Goal: Information Seeking & Learning: Learn about a topic

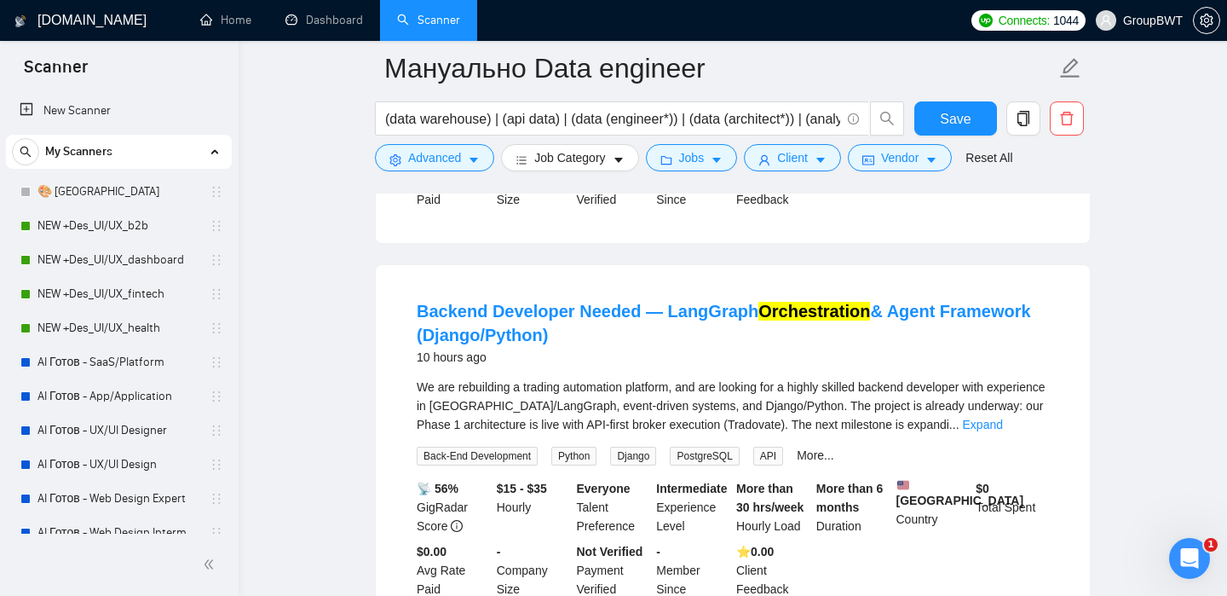
scroll to position [435, 0]
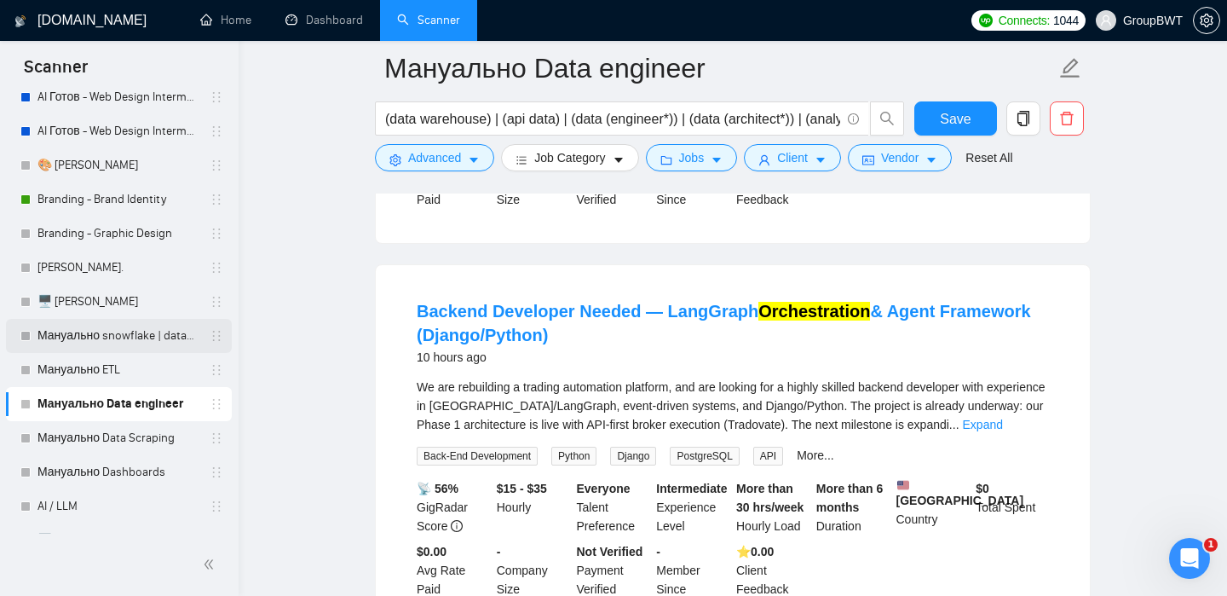
click at [99, 327] on link "Мануально snowflake | databricks" at bounding box center [118, 336] width 162 height 34
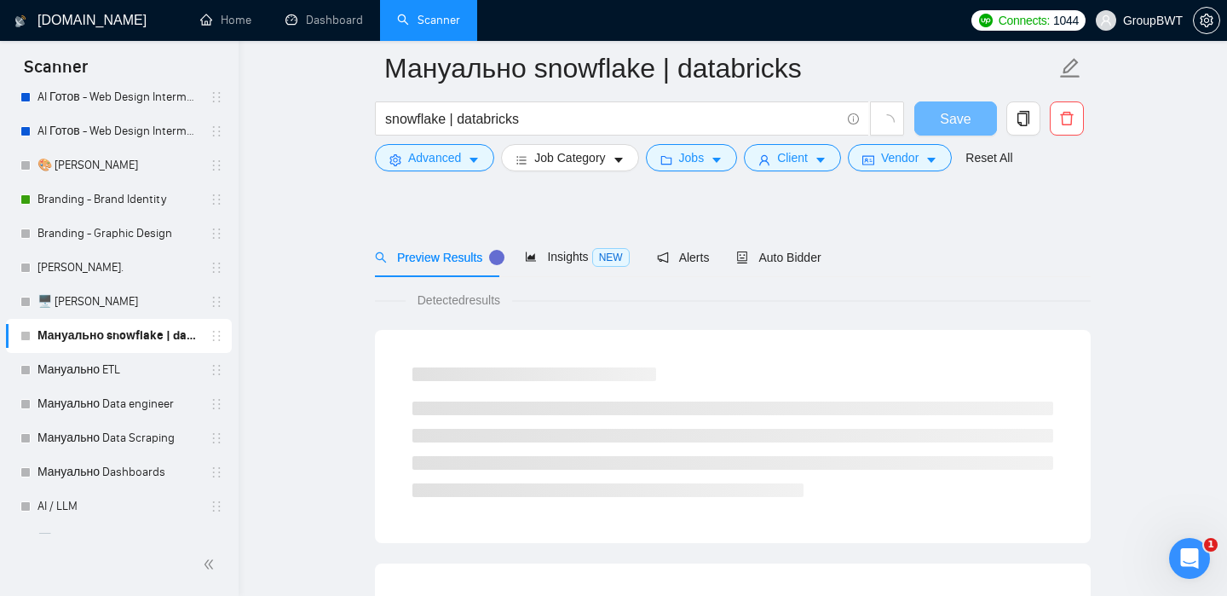
scroll to position [458, 0]
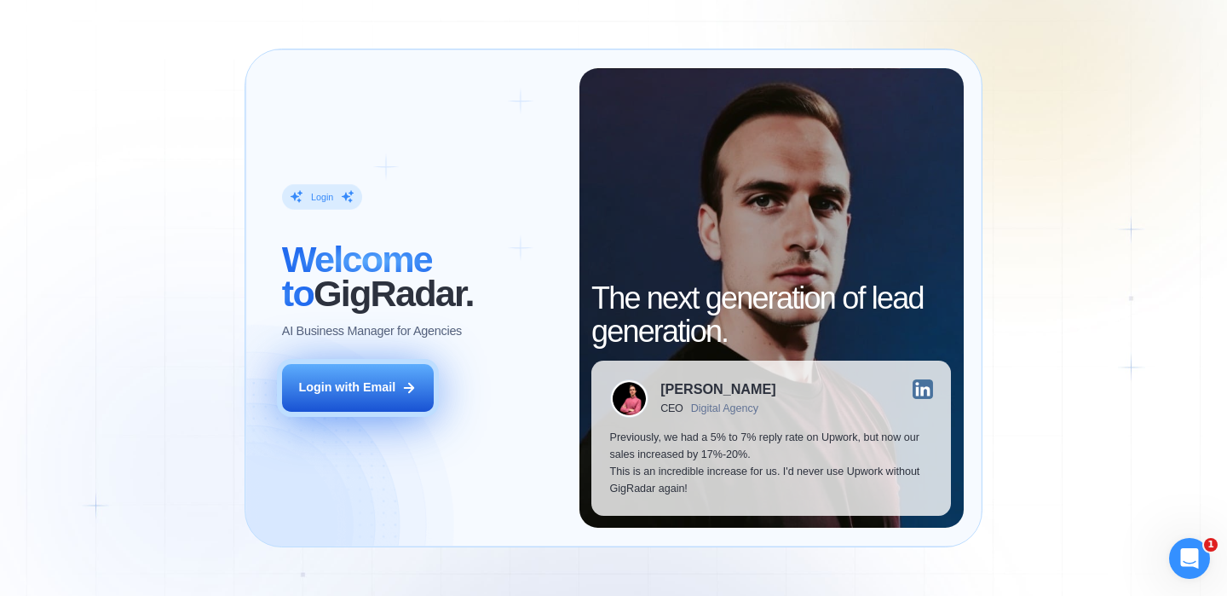
click at [371, 396] on button "Login with Email" at bounding box center [358, 388] width 152 height 48
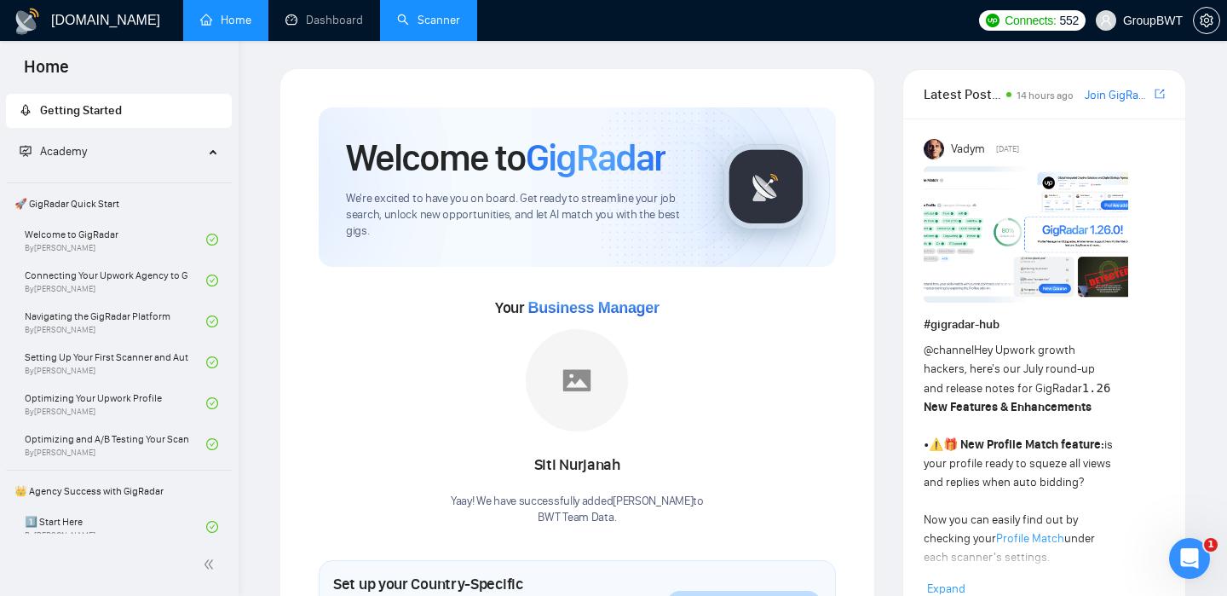
click at [437, 27] on link "Scanner" at bounding box center [428, 20] width 63 height 14
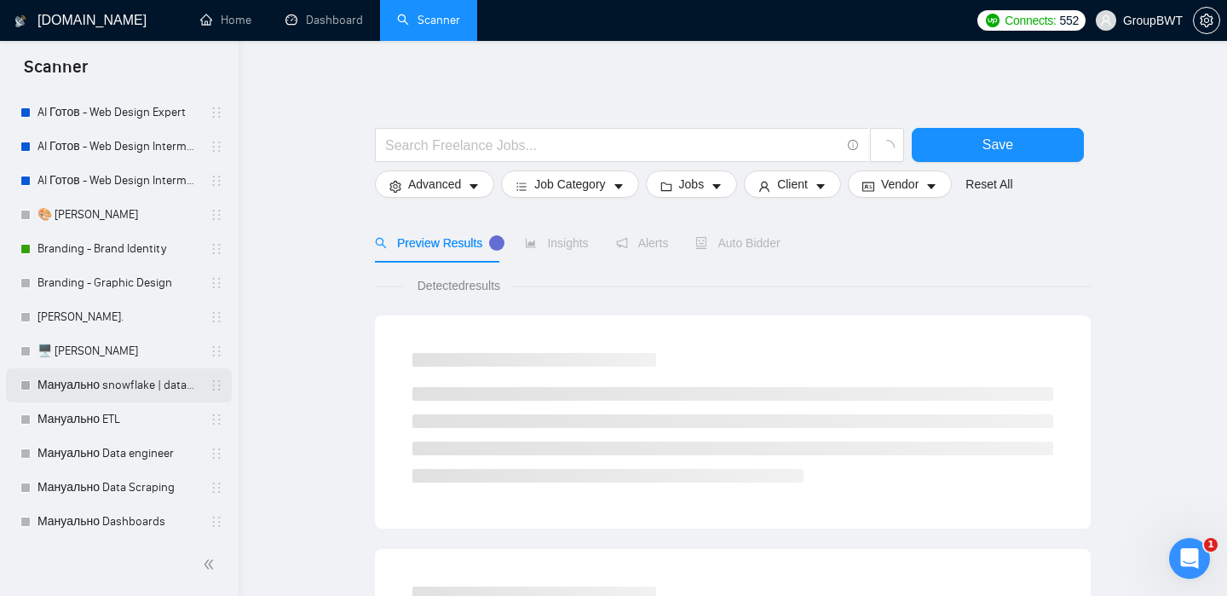
scroll to position [394, 0]
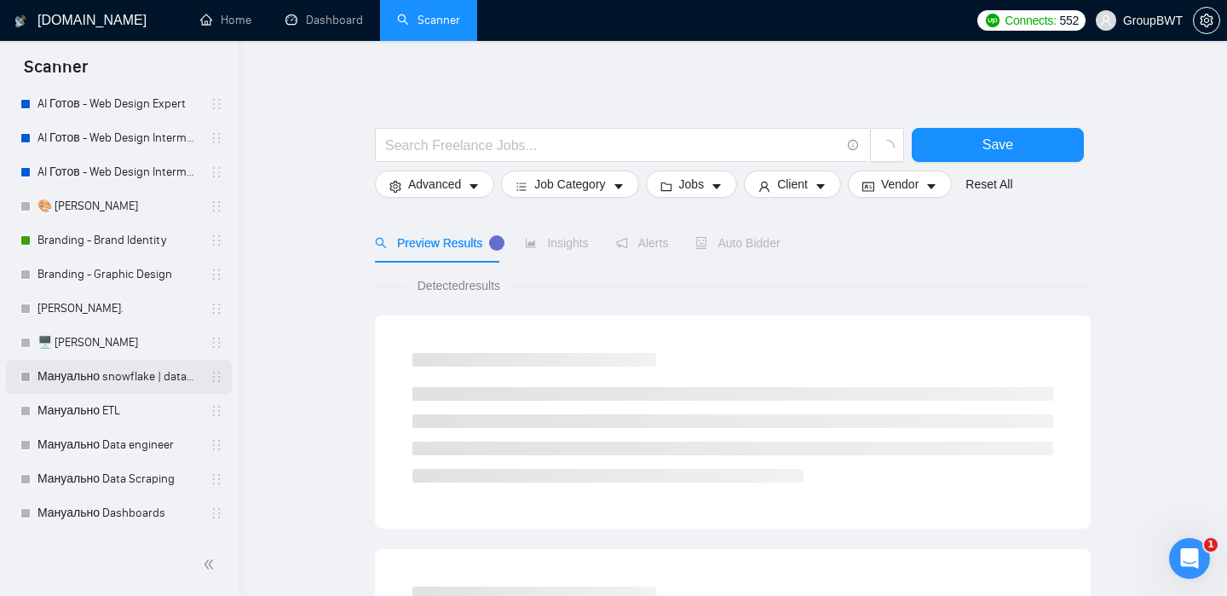
click at [147, 381] on link "Мануально snowflake | databricks" at bounding box center [118, 377] width 162 height 34
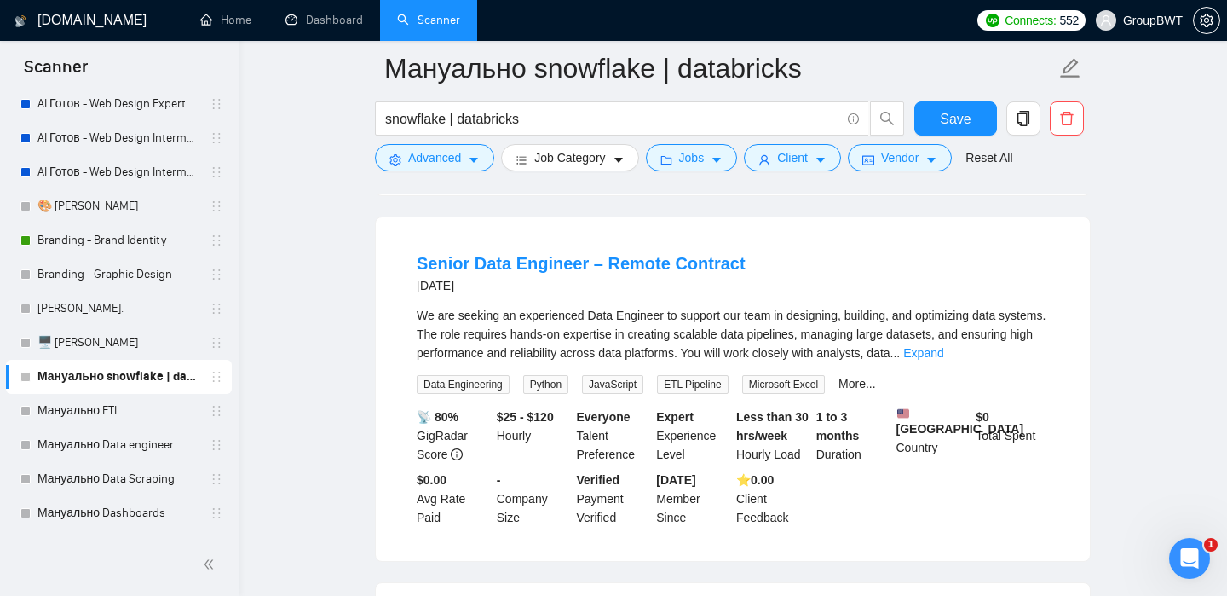
scroll to position [1201, 0]
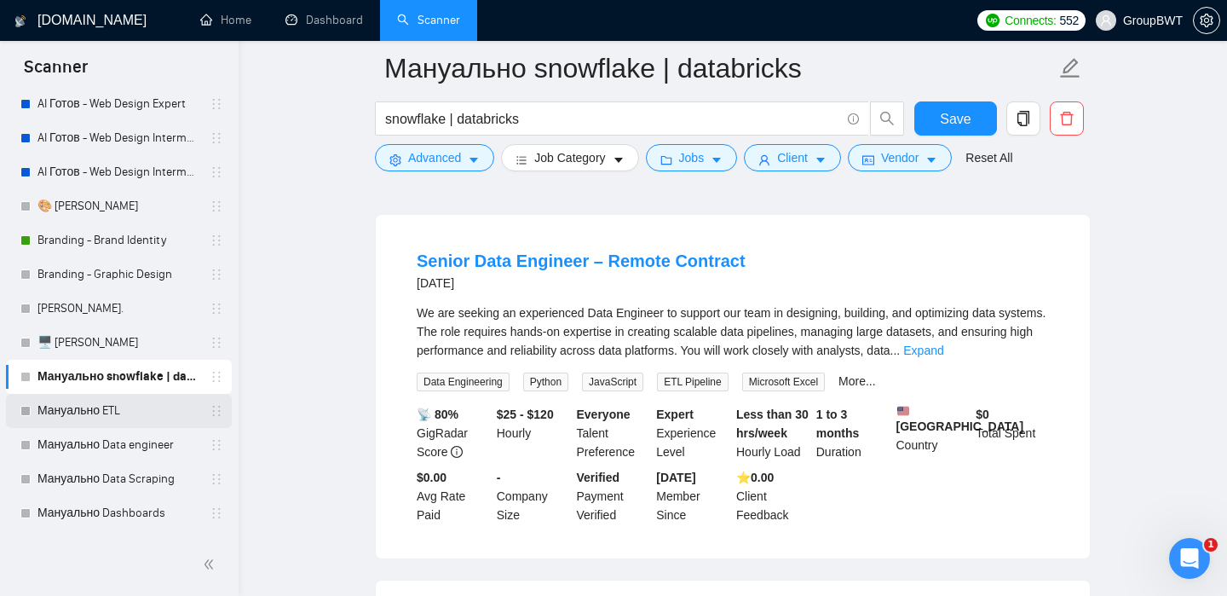
click at [137, 404] on link "Мануально ETL" at bounding box center [118, 411] width 162 height 34
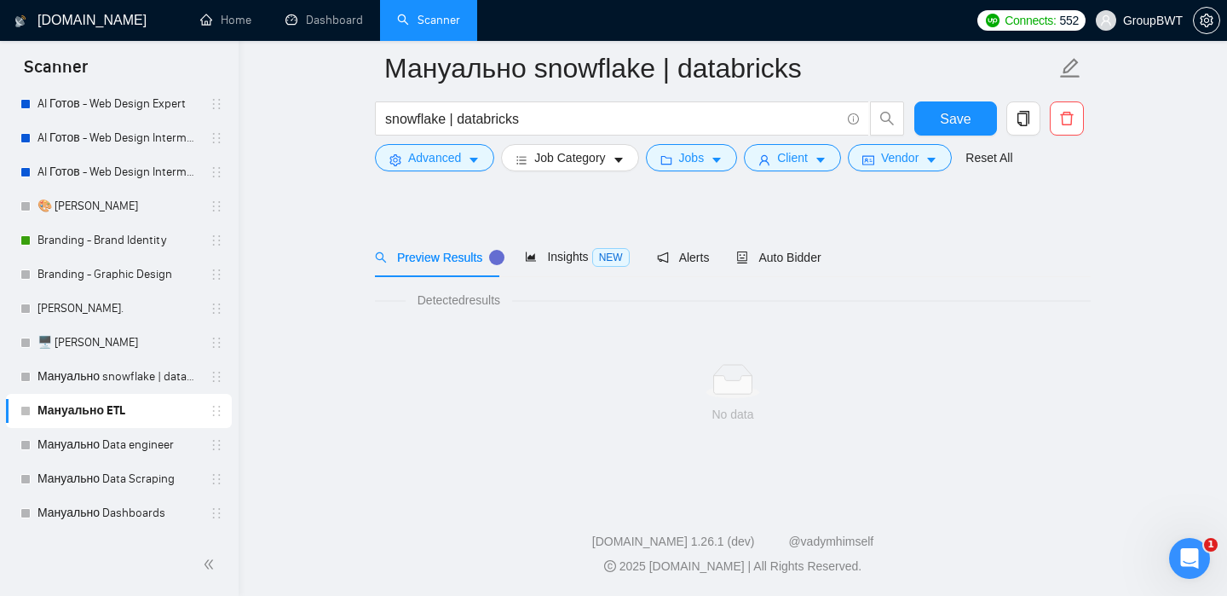
scroll to position [26, 0]
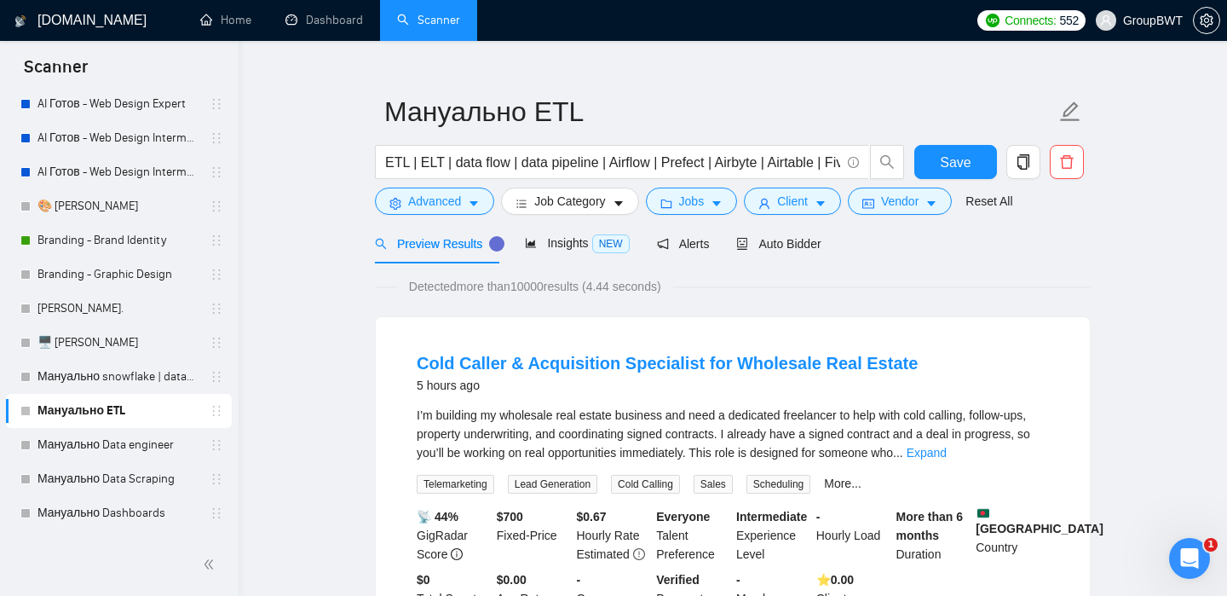
click at [132, 426] on link "Мануально ETL" at bounding box center [118, 411] width 162 height 34
click at [130, 437] on link "Мануально Data engineer" at bounding box center [118, 445] width 162 height 34
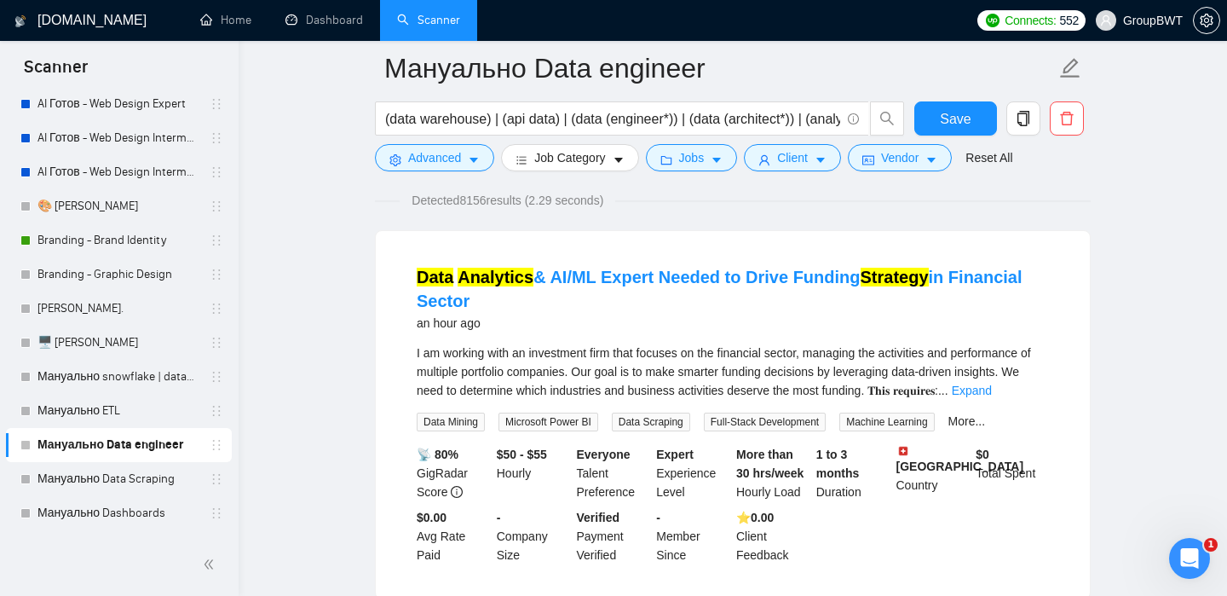
scroll to position [128, 0]
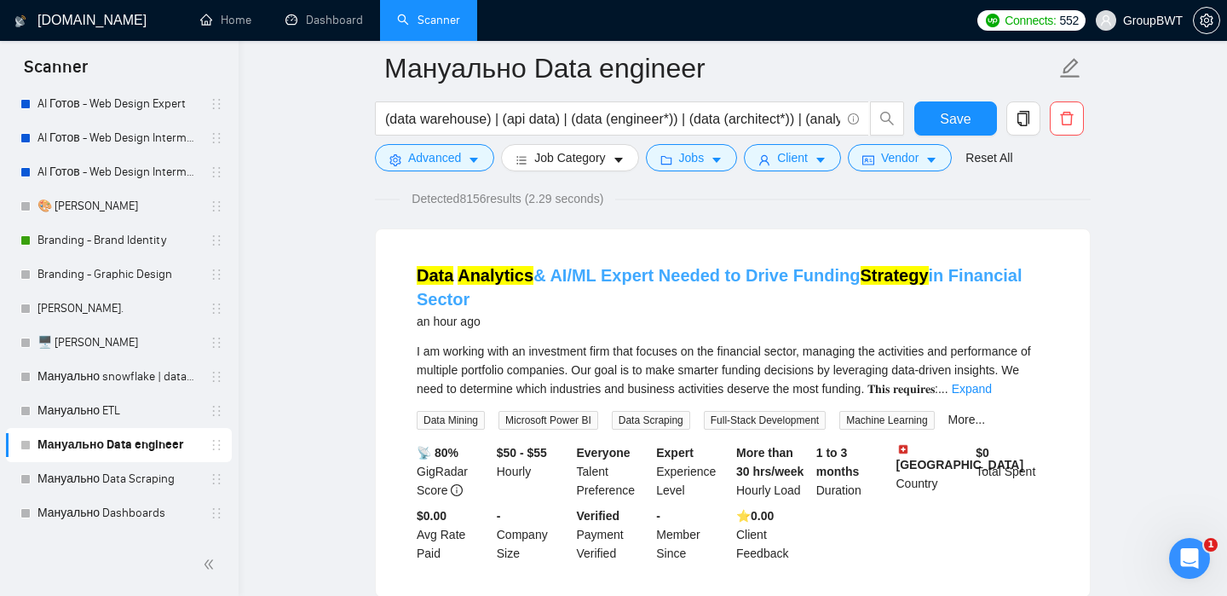
click at [760, 276] on link "Data Analytics & AI/ML Expert Needed to Drive Funding Strategy in Financial Sec…" at bounding box center [720, 287] width 606 height 43
